Goal: Information Seeking & Learning: Learn about a topic

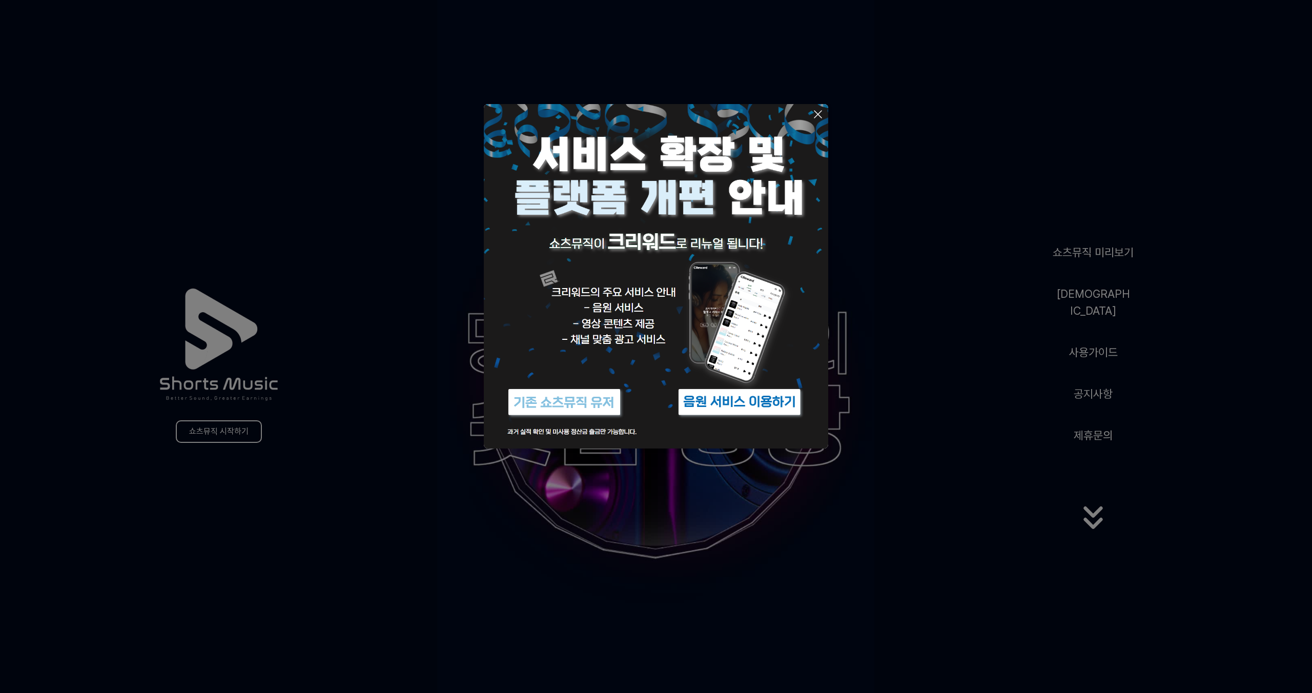
click at [587, 488] on button at bounding box center [656, 346] width 1312 height 693
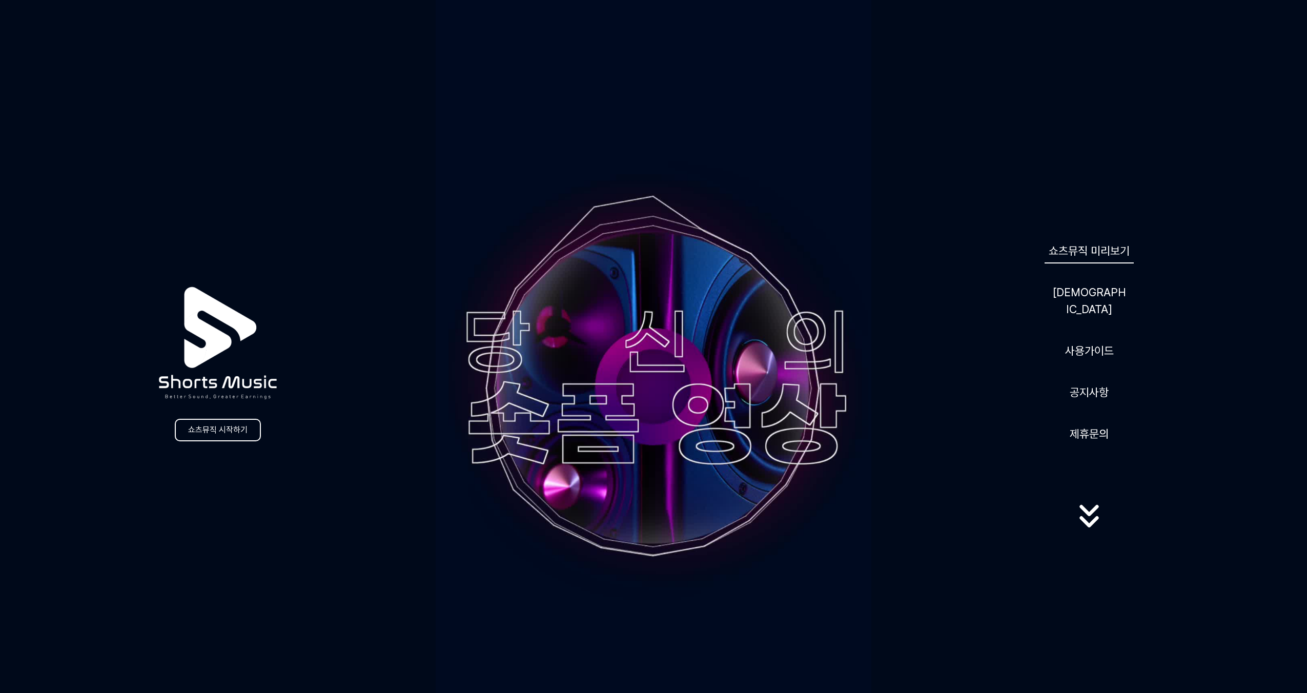
click at [1061, 259] on link "쇼츠뮤직 미리보기" at bounding box center [1088, 250] width 89 height 25
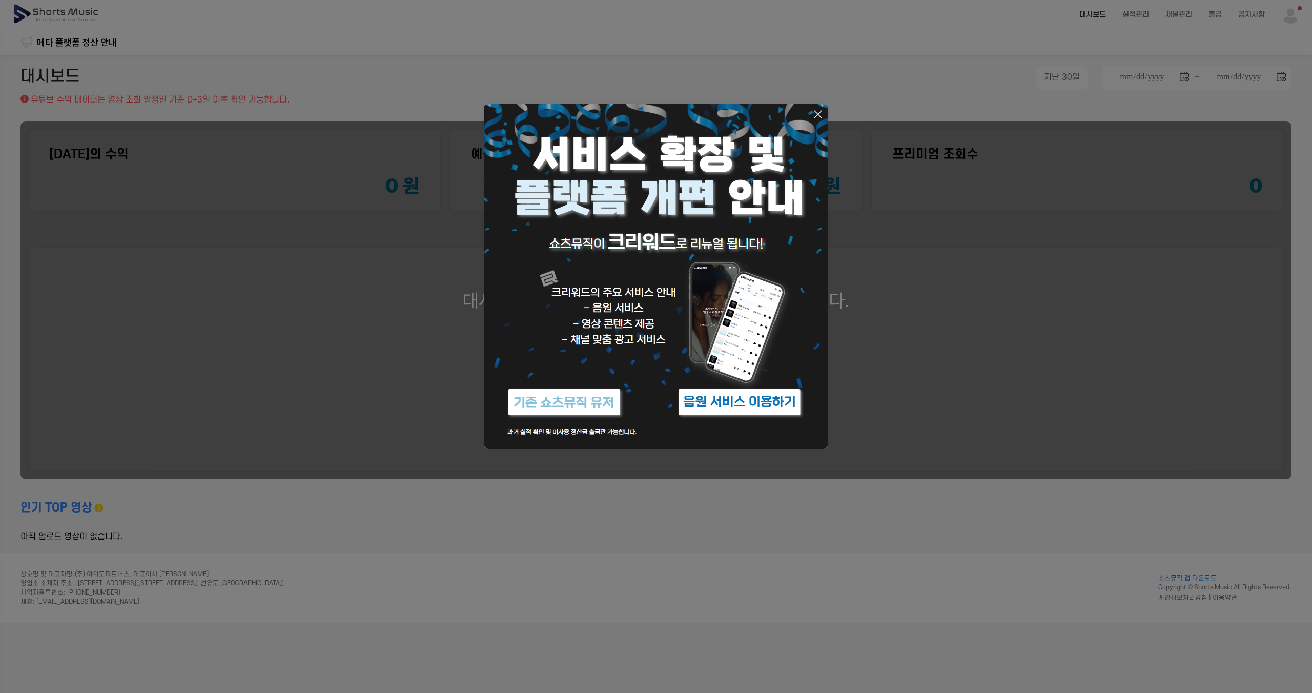
click at [601, 63] on button at bounding box center [656, 346] width 1312 height 693
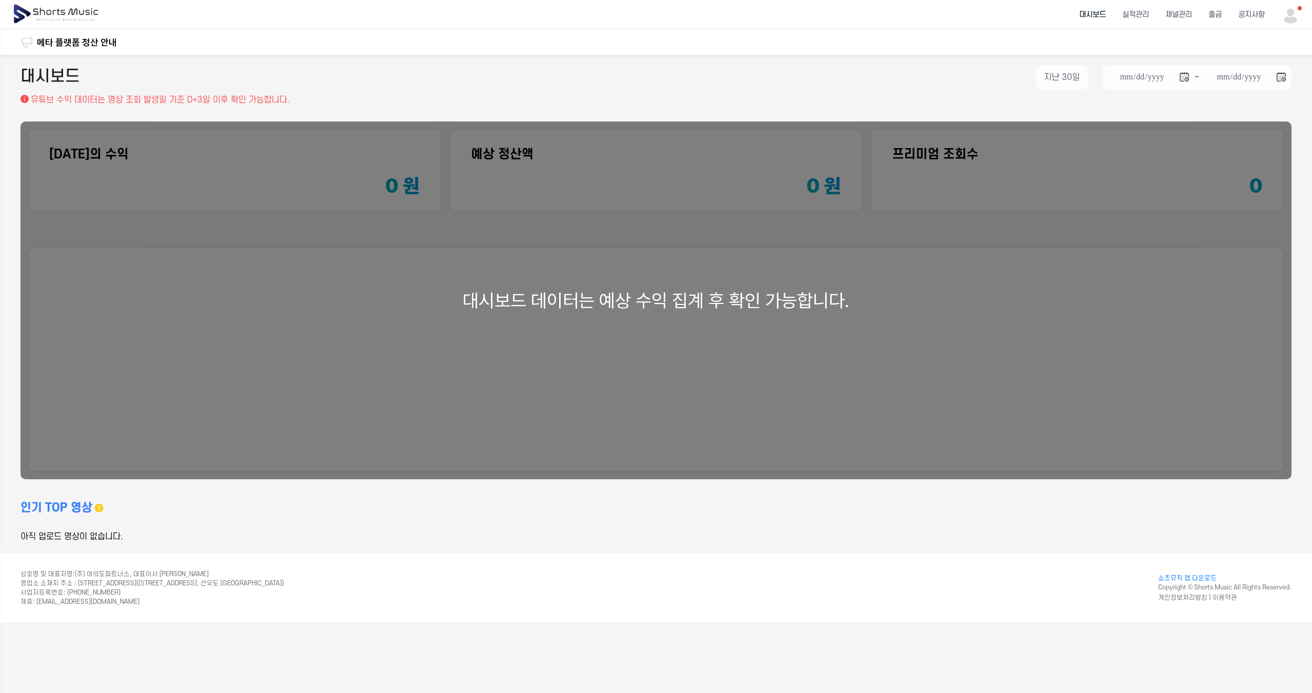
drag, startPoint x: 817, startPoint y: 146, endPoint x: 934, endPoint y: 202, distance: 129.7
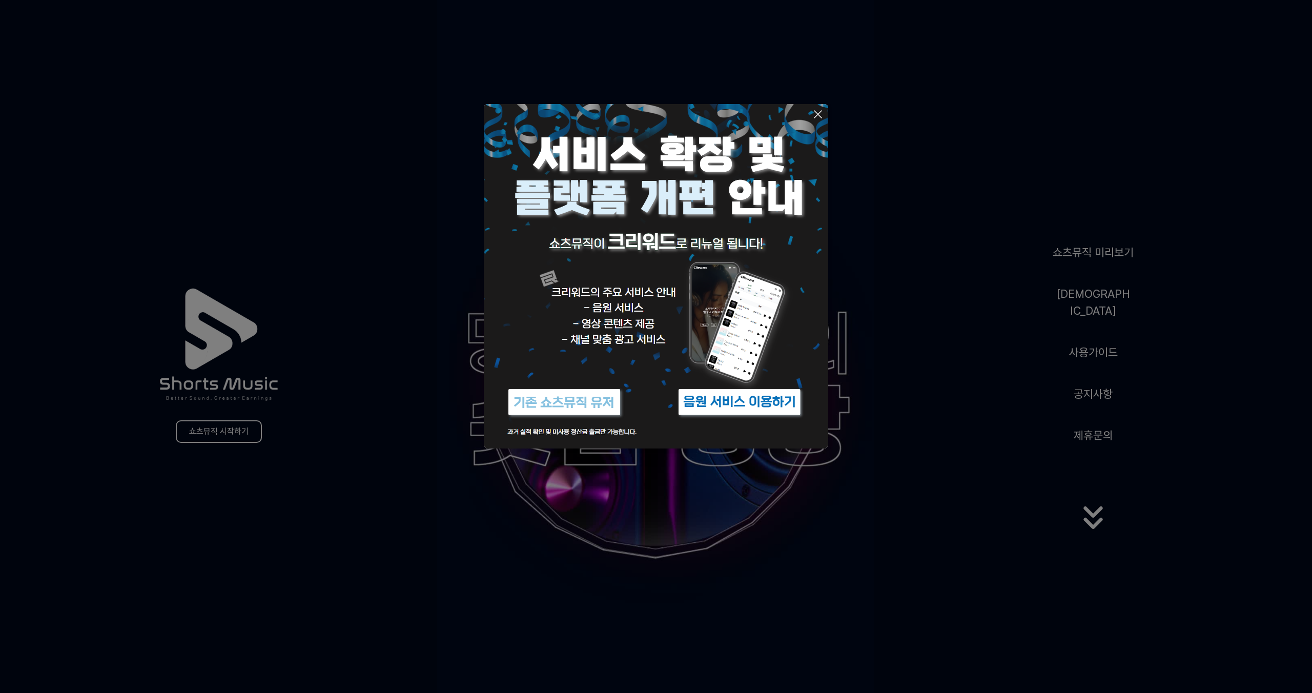
click at [1082, 307] on button at bounding box center [656, 346] width 1312 height 693
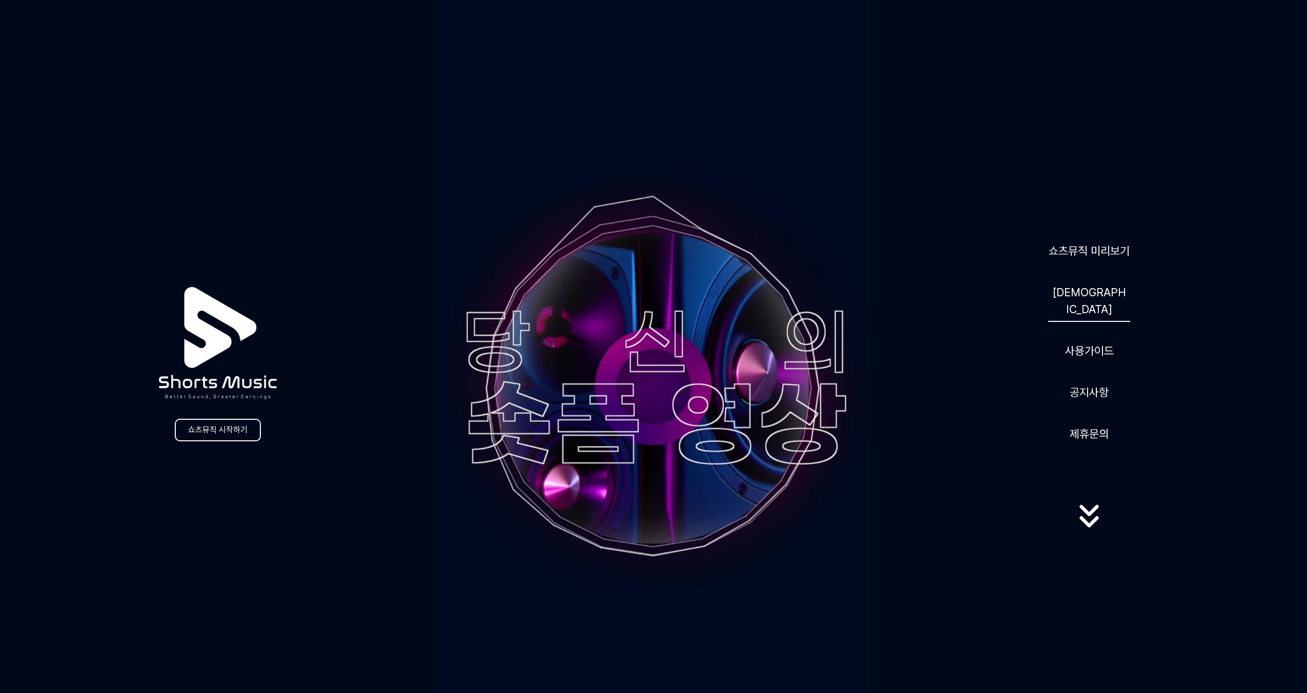
click at [1082, 301] on link "음원" at bounding box center [1089, 301] width 82 height 42
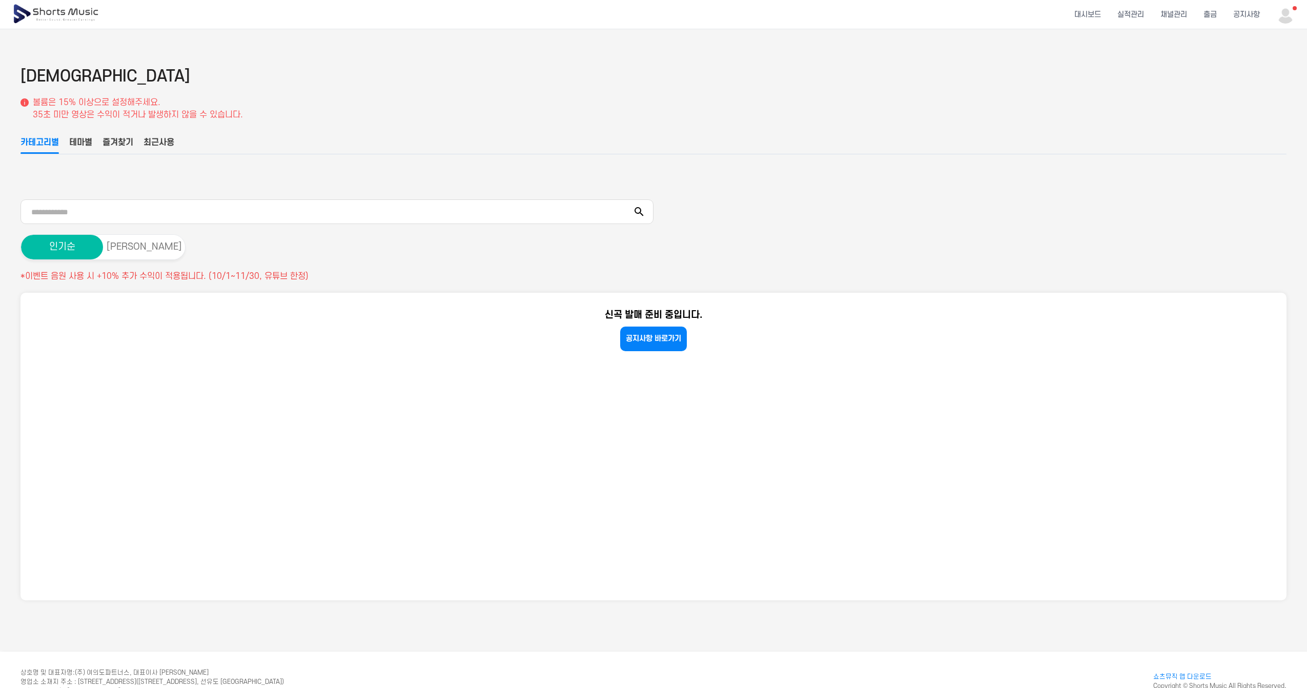
click at [76, 127] on div "음원 볼륨은 15% 이상으로 설정해주세요. 35초 미만 영상은 수익이 적거나 발생하지 않을 수 있습니다. 카테고리별 테마별 즐겨찾기 최근사용 …" at bounding box center [653, 332] width 1266 height 535
click at [83, 135] on div "음원 볼륨은 15% 이상으로 설정해주세요. 35초 미만 영상은 수익이 적거나 발생하지 않을 수 있습니다. 카테고리별 테마별 즐겨찾기 최근사용 …" at bounding box center [653, 332] width 1266 height 535
click at [82, 142] on button "테마별" at bounding box center [80, 144] width 23 height 17
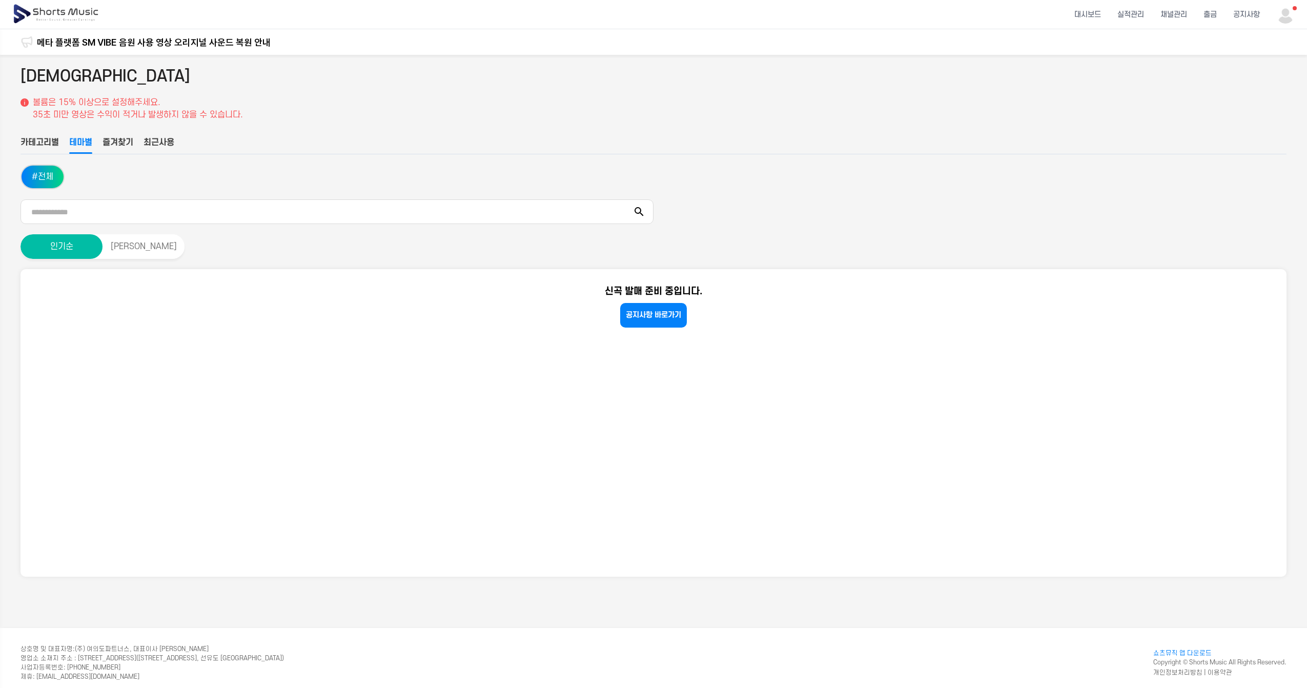
click at [41, 143] on button "카테고리별" at bounding box center [39, 144] width 38 height 17
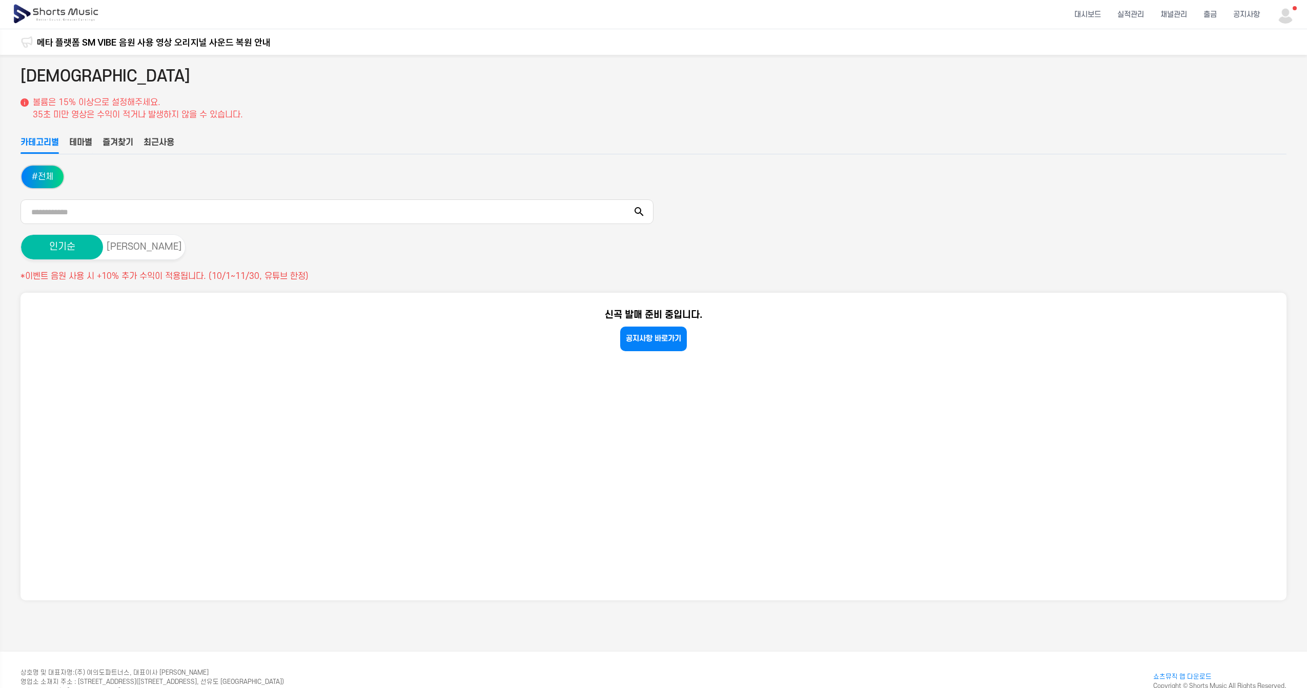
click at [96, 143] on ul "카테고리별 테마별 즐겨찾기 최근사용" at bounding box center [653, 145] width 1266 height 18
click at [131, 146] on button "즐겨찾기" at bounding box center [117, 144] width 31 height 17
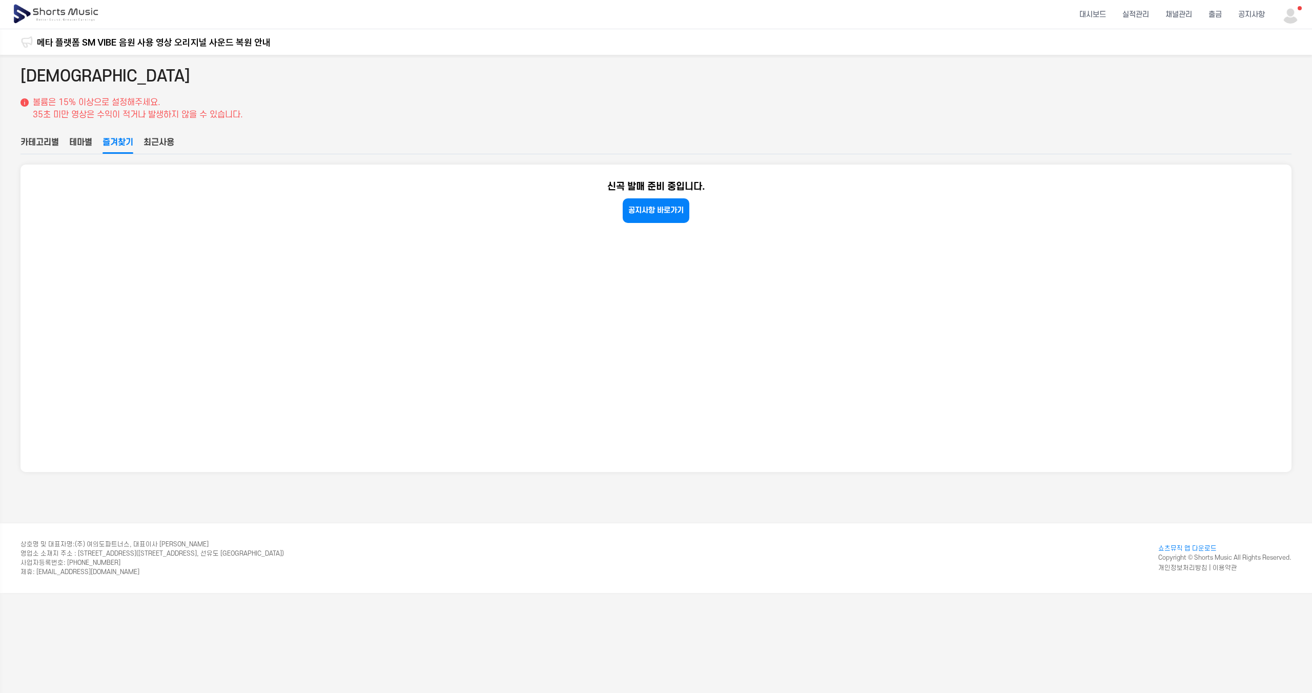
click at [92, 147] on button "테마별" at bounding box center [80, 144] width 23 height 17
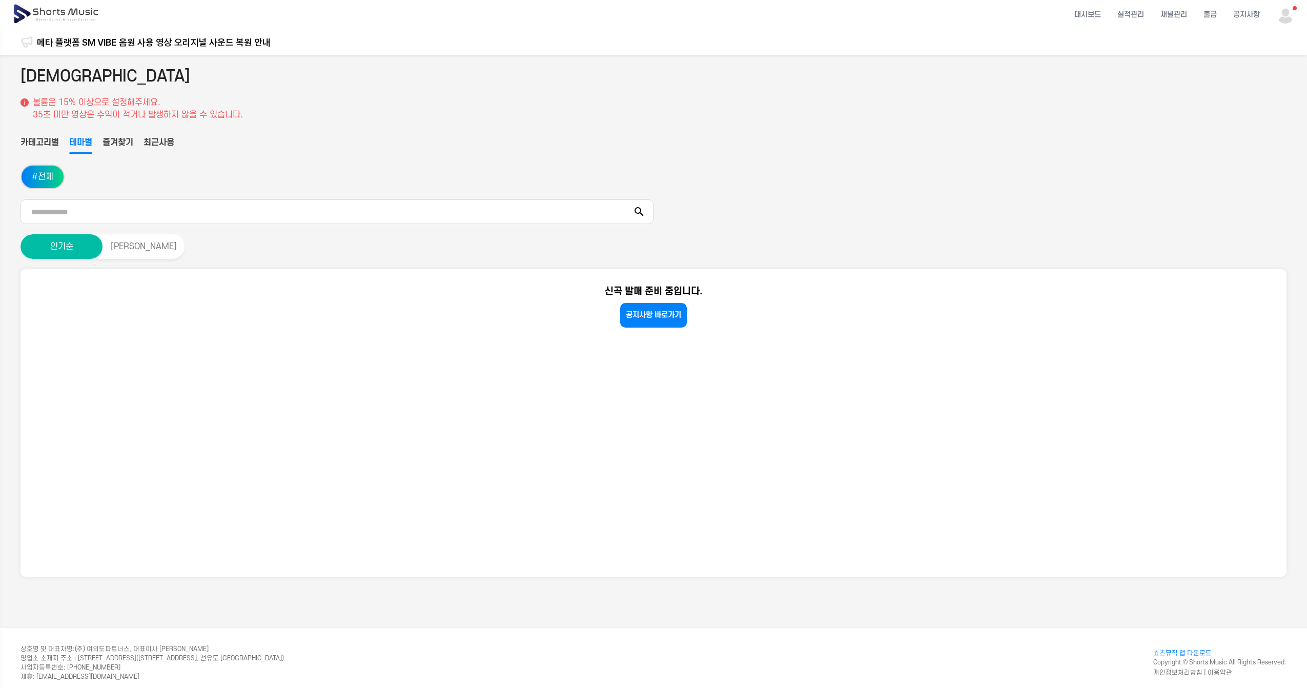
click at [562, 275] on section "신곡 발매 준비 중입니다. 공지사항 바로가기" at bounding box center [653, 422] width 1266 height 307
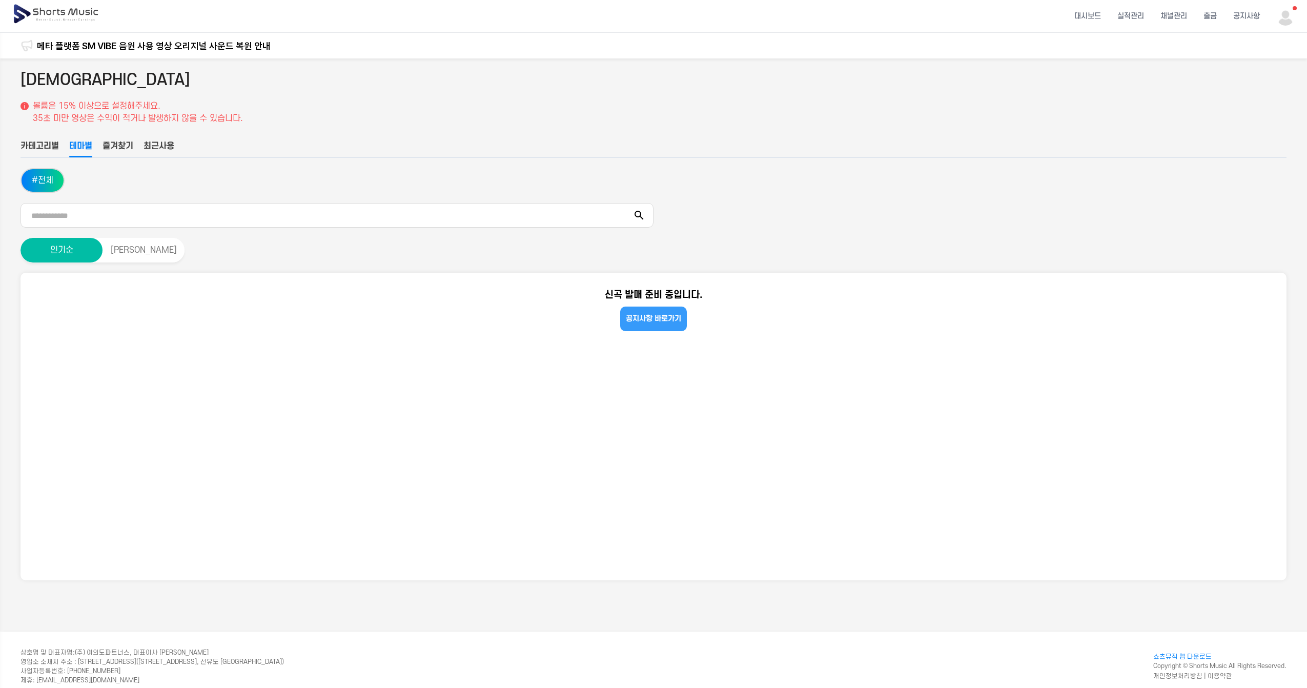
click at [657, 315] on link "공지사항 바로가기" at bounding box center [653, 318] width 67 height 25
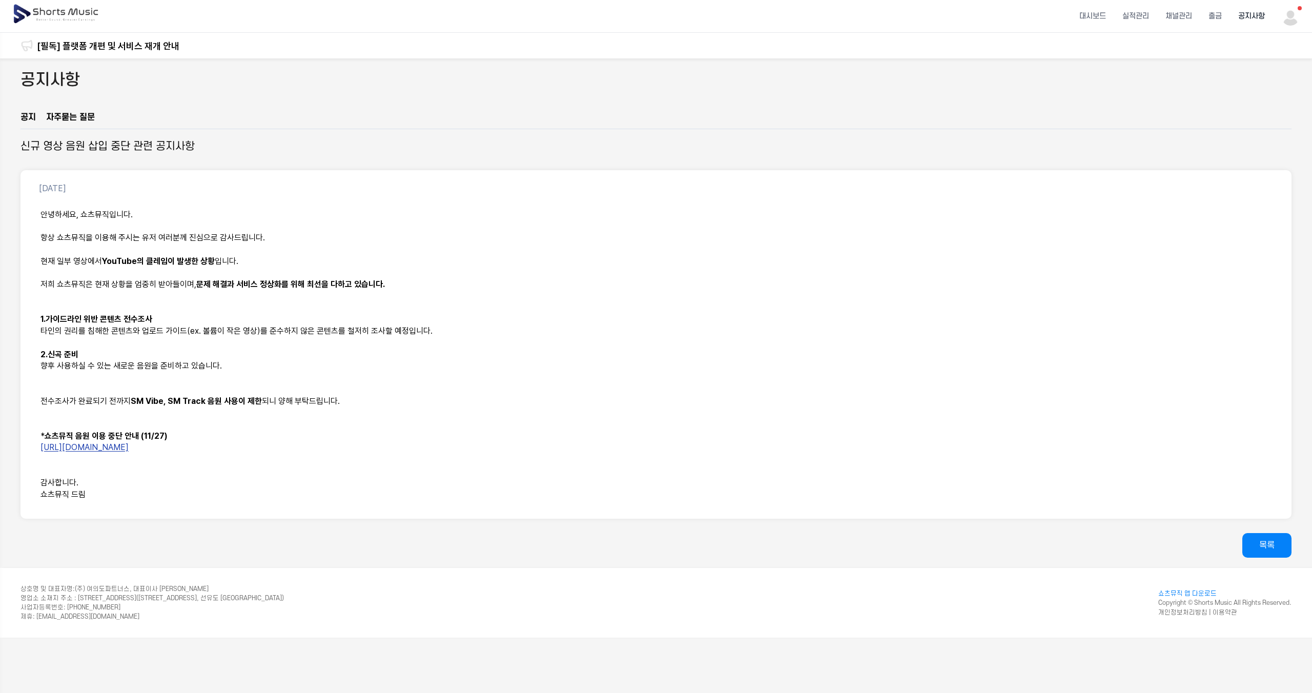
click at [129, 453] on p "https://shortsmusic.kr/notice/168" at bounding box center [655, 448] width 1231 height 12
click at [128, 446] on link "https://shortsmusic.kr/notice/168" at bounding box center [84, 448] width 88 height 10
click at [1138, 12] on li "실적관리" at bounding box center [1135, 16] width 43 height 27
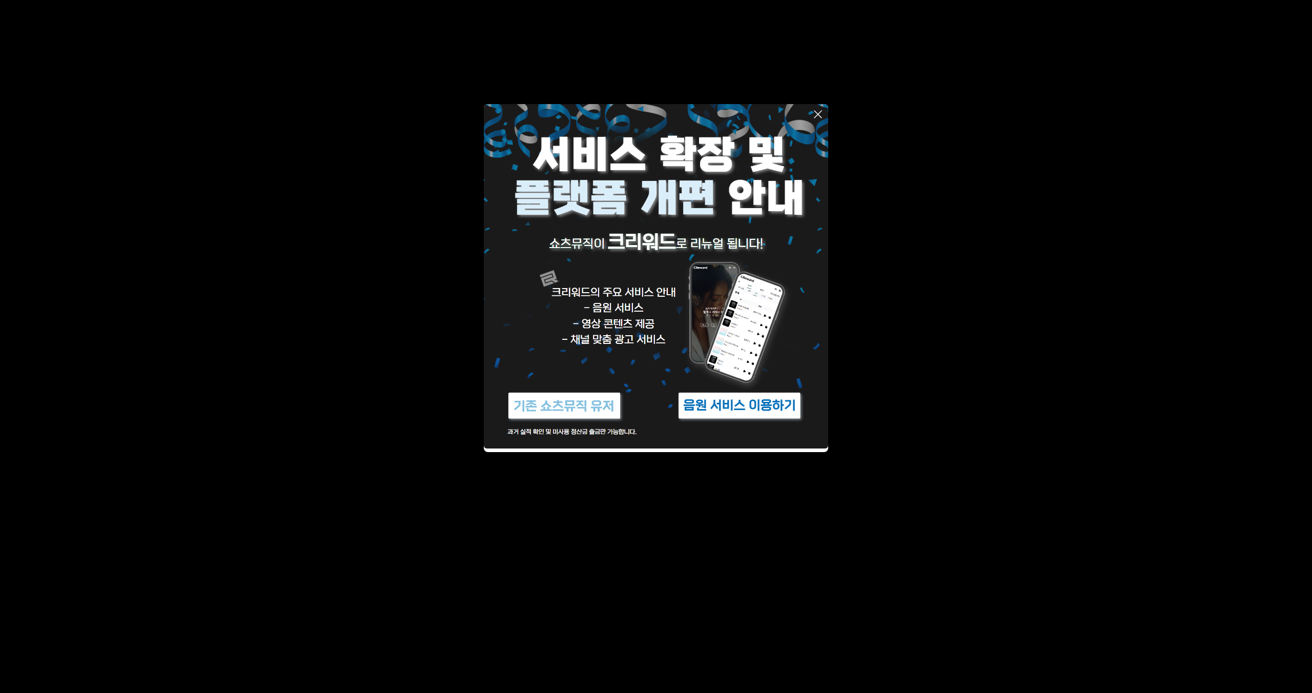
drag, startPoint x: 200, startPoint y: 143, endPoint x: 188, endPoint y: 135, distance: 14.4
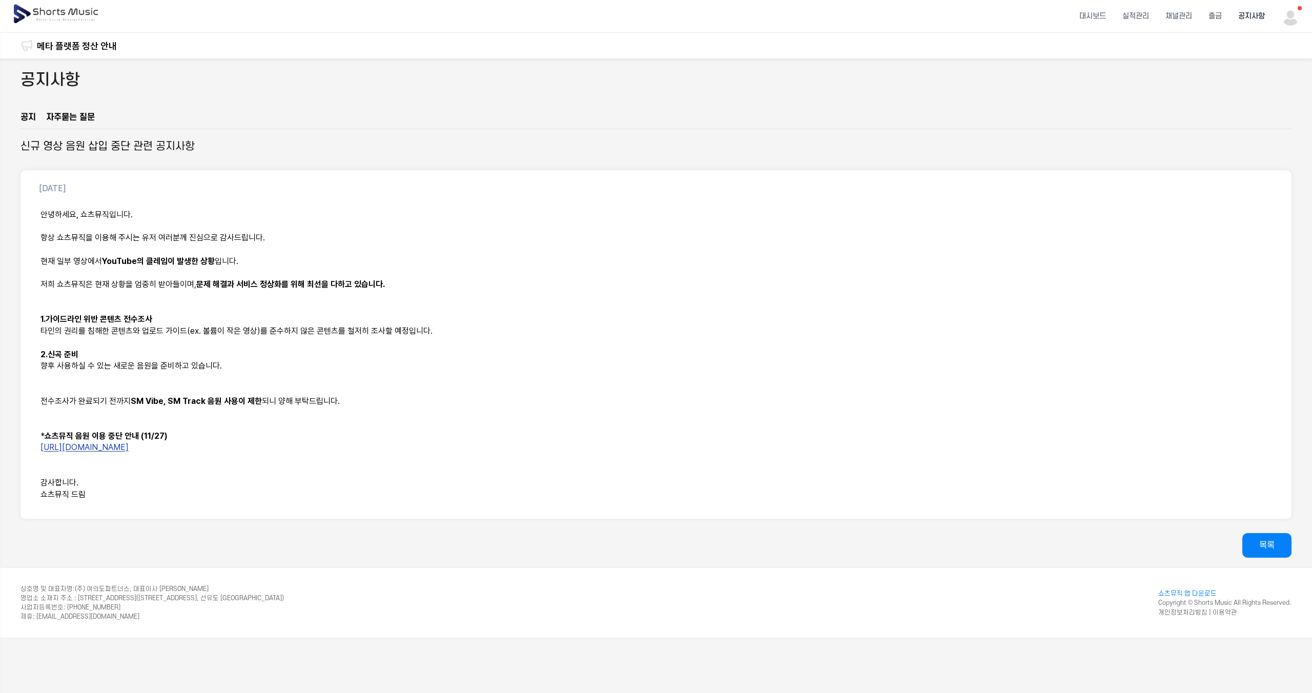
click at [50, 93] on div "공지사항" at bounding box center [55, 82] width 70 height 27
click at [50, 76] on h2 "공지사항" at bounding box center [49, 80] width 59 height 23
click at [27, 107] on div "공지사항" at bounding box center [655, 90] width 1271 height 43
click at [27, 113] on link "공지" at bounding box center [27, 119] width 15 height 17
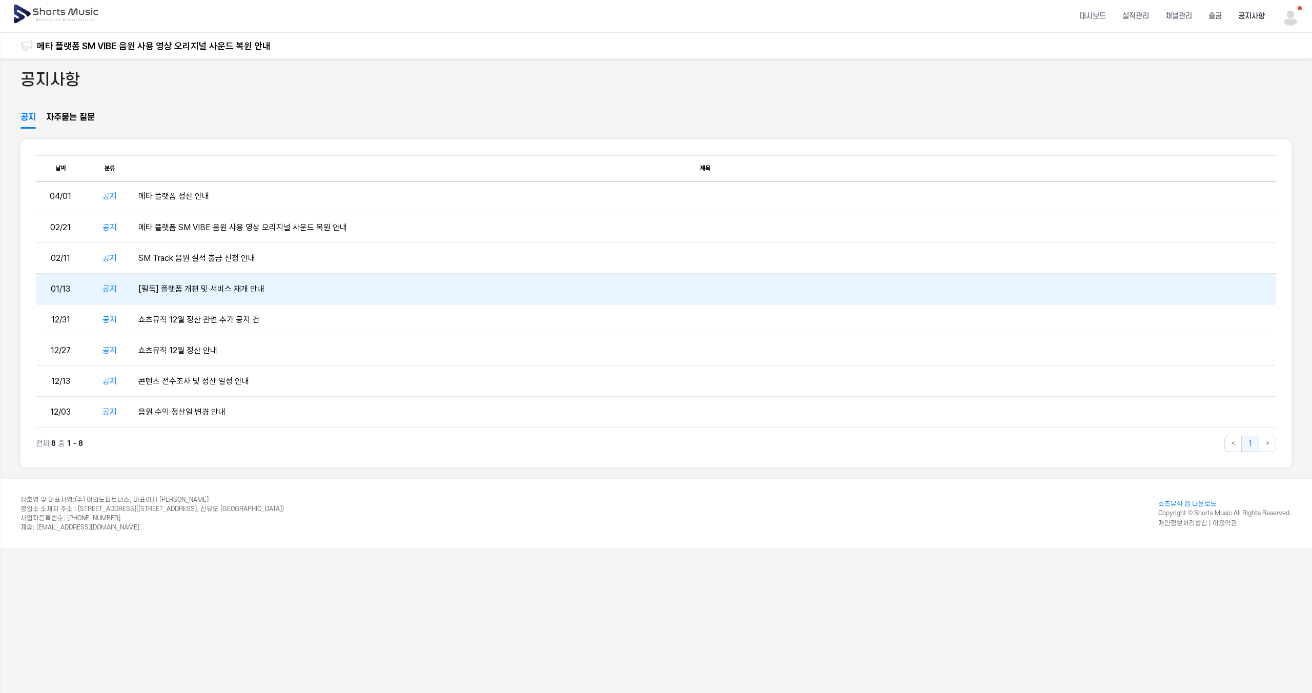
click at [226, 281] on td "[필독] 플랫폼 개편 및 서비스 재개 안내" at bounding box center [705, 289] width 1142 height 31
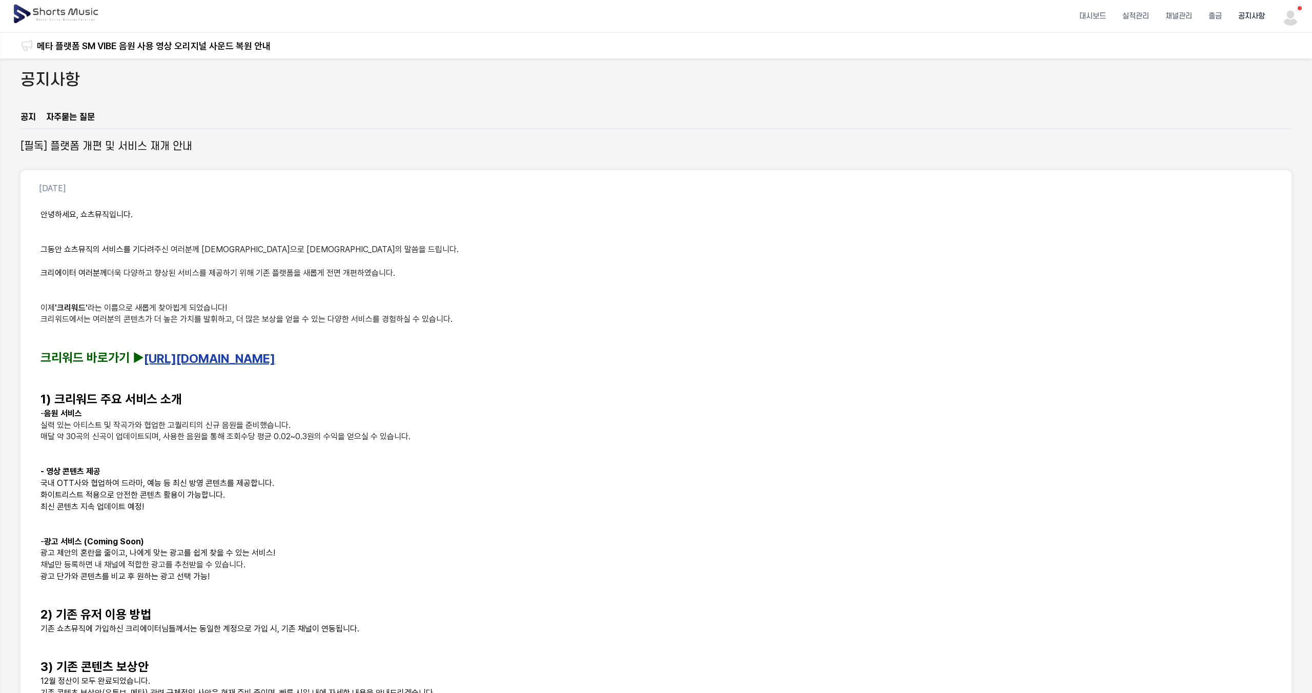
click at [196, 355] on link "https://creward.net/" at bounding box center [209, 357] width 131 height 15
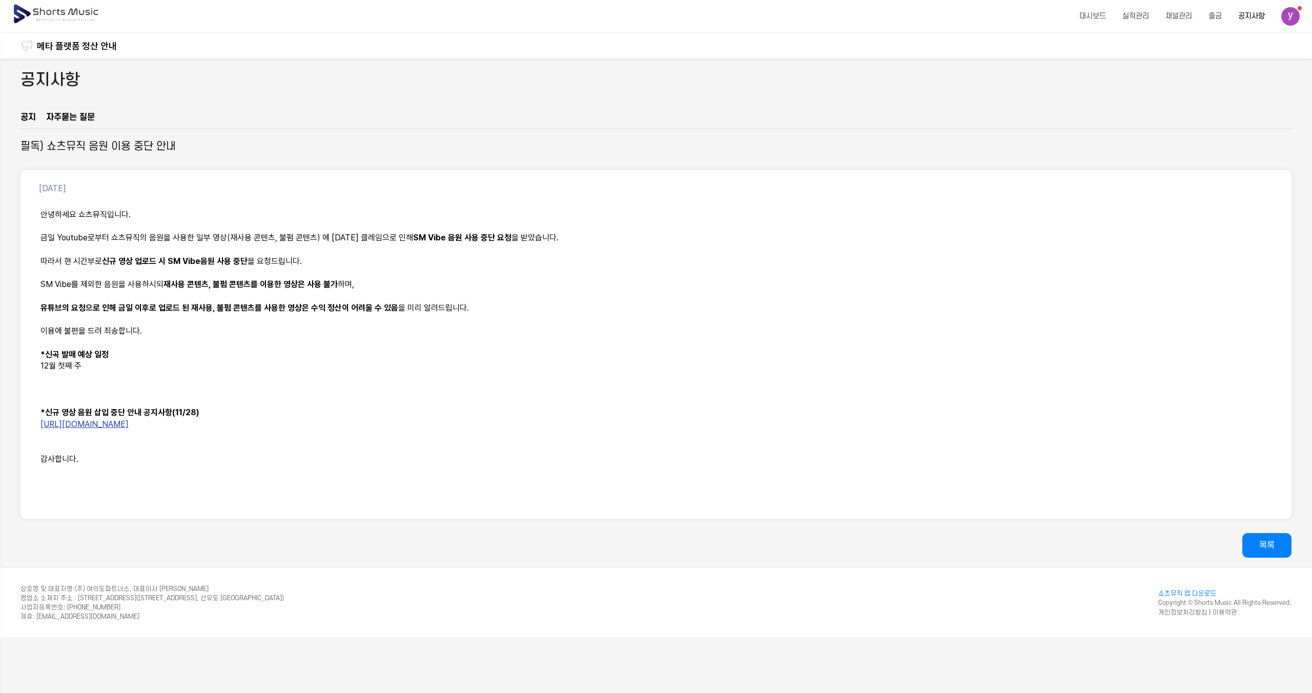
drag, startPoint x: 775, startPoint y: 165, endPoint x: 802, endPoint y: 151, distance: 31.2
